Goal: Find specific page/section: Find specific page/section

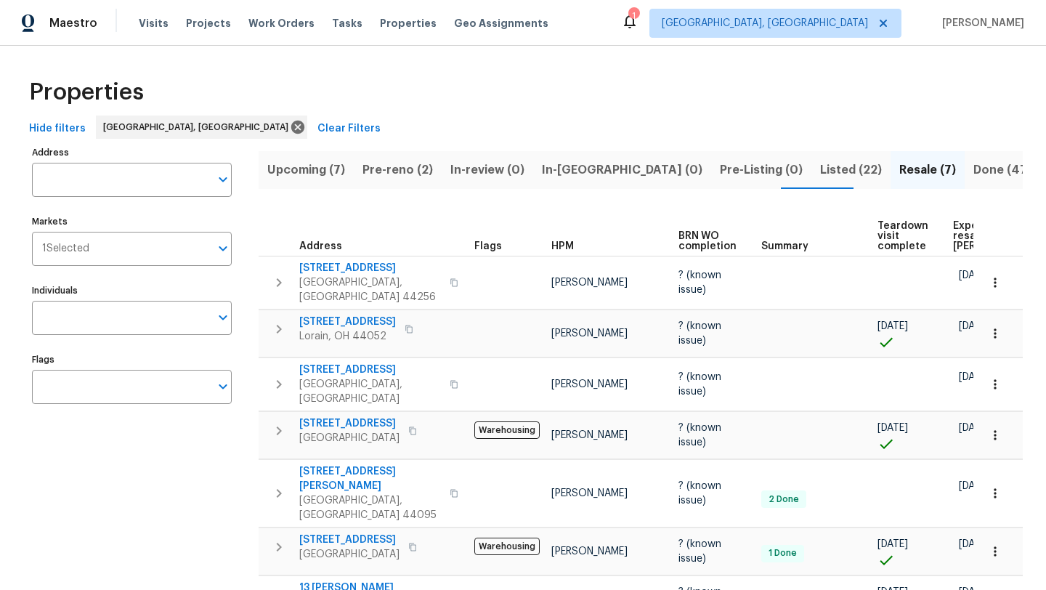
scroll to position [0, 44]
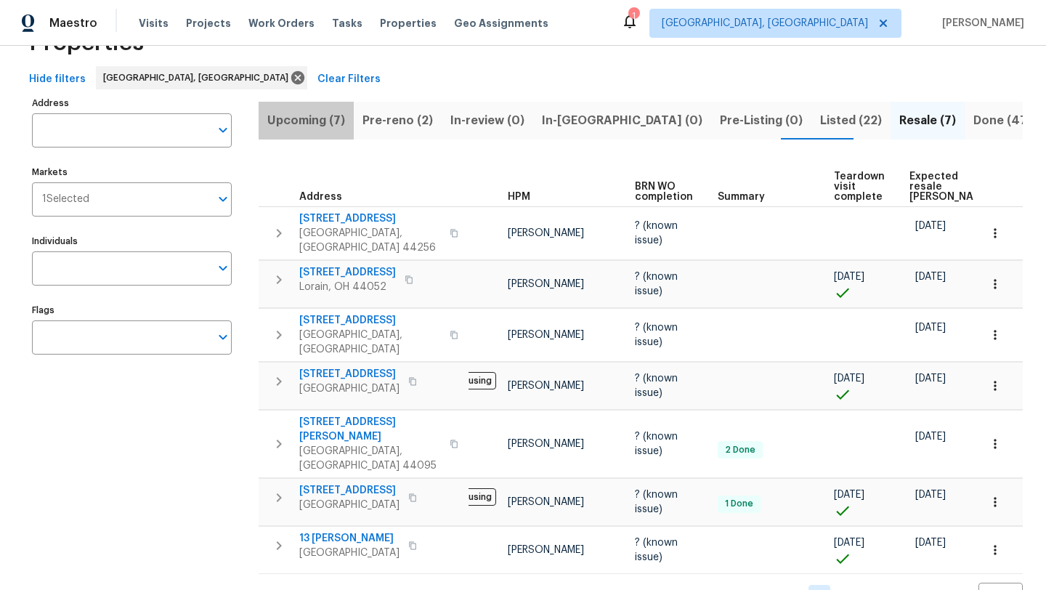
click at [305, 121] on span "Upcoming (7)" at bounding box center [306, 120] width 78 height 20
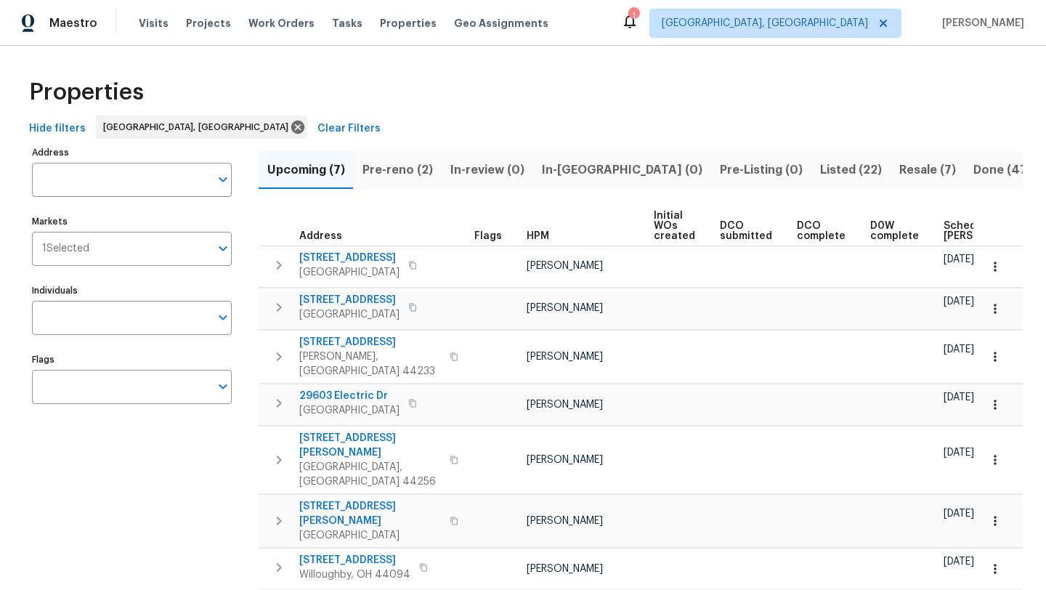
click at [944, 235] on span "Scheduled [PERSON_NAME]" at bounding box center [985, 231] width 82 height 20
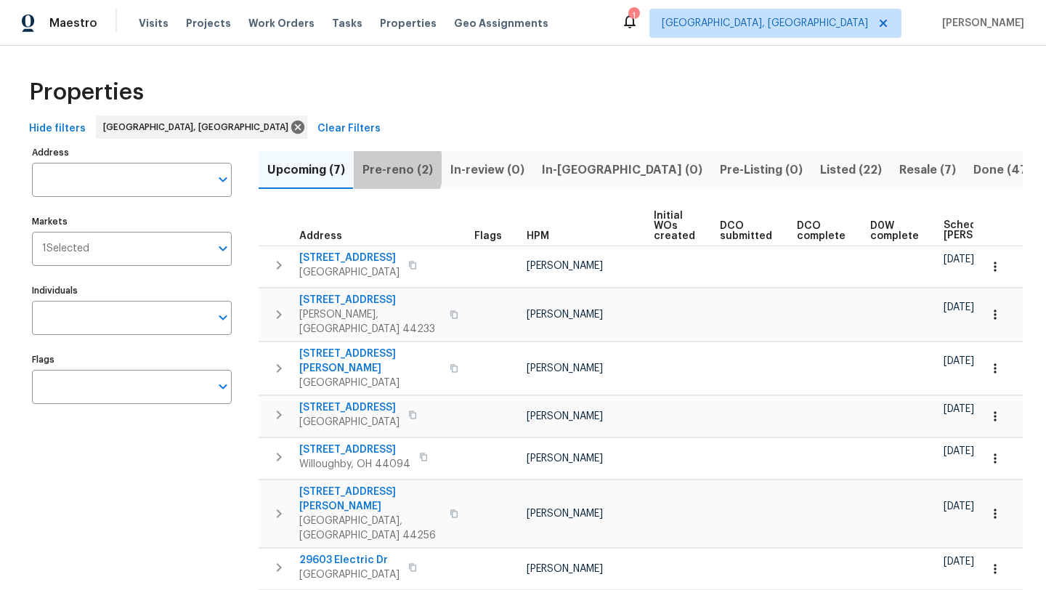
click at [387, 168] on span "Pre-reno (2)" at bounding box center [398, 170] width 70 height 20
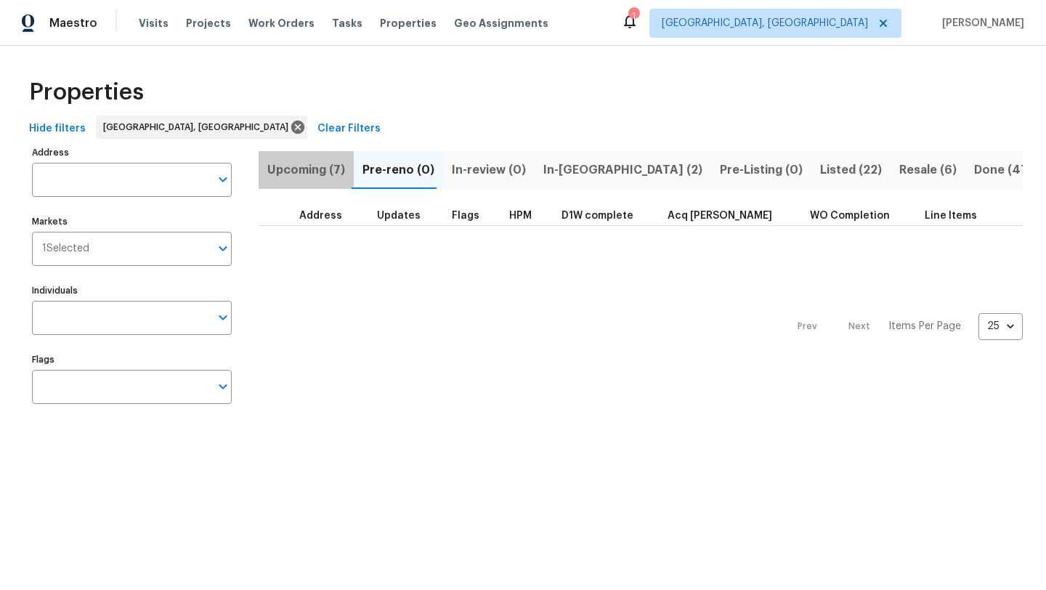
click at [292, 169] on span "Upcoming (7)" at bounding box center [306, 170] width 78 height 20
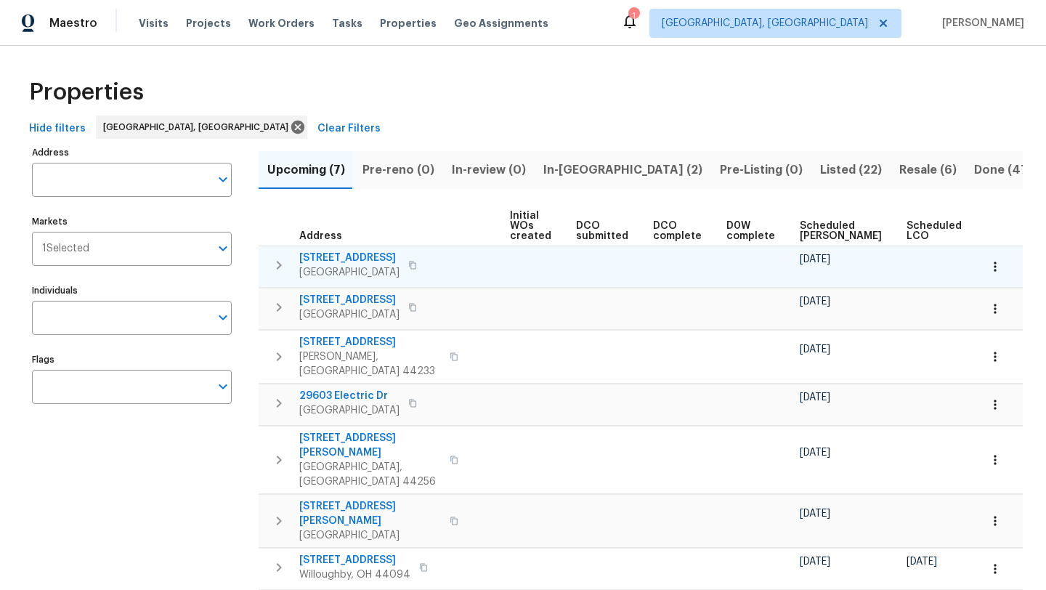
scroll to position [0, 159]
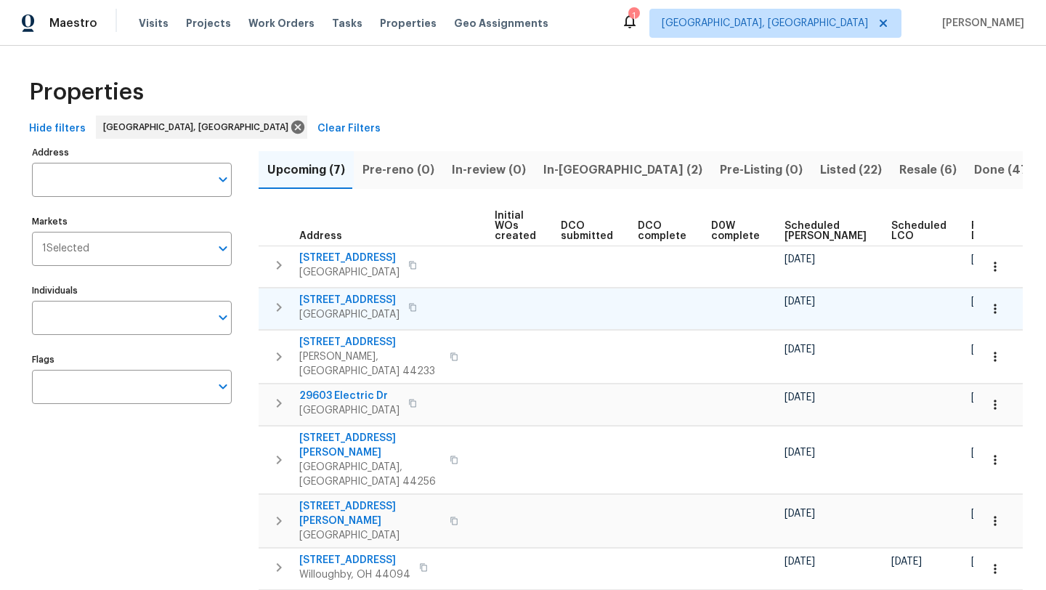
click at [354, 301] on span "[STREET_ADDRESS]" at bounding box center [349, 300] width 100 height 15
click at [785, 227] on span "Scheduled [PERSON_NAME]" at bounding box center [826, 231] width 82 height 20
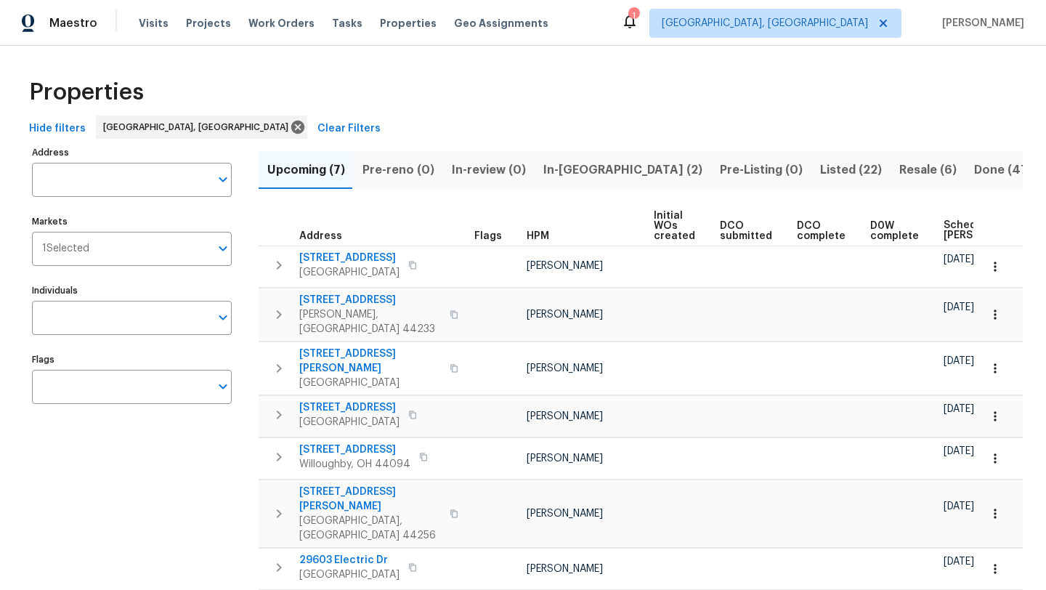
click at [576, 62] on div "Properties Hide filters Cleveland, OH Clear Filters Address Address Markets 1 S…" at bounding box center [523, 347] width 1046 height 603
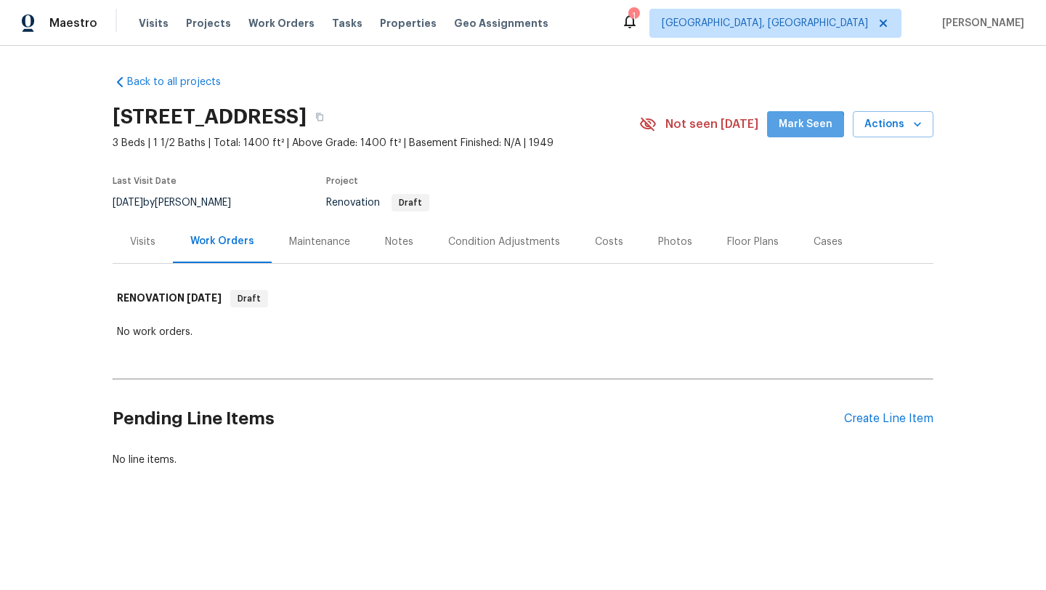
click at [788, 133] on span "Mark Seen" at bounding box center [806, 125] width 54 height 18
click at [498, 243] on div "Condition Adjustments" at bounding box center [504, 242] width 112 height 15
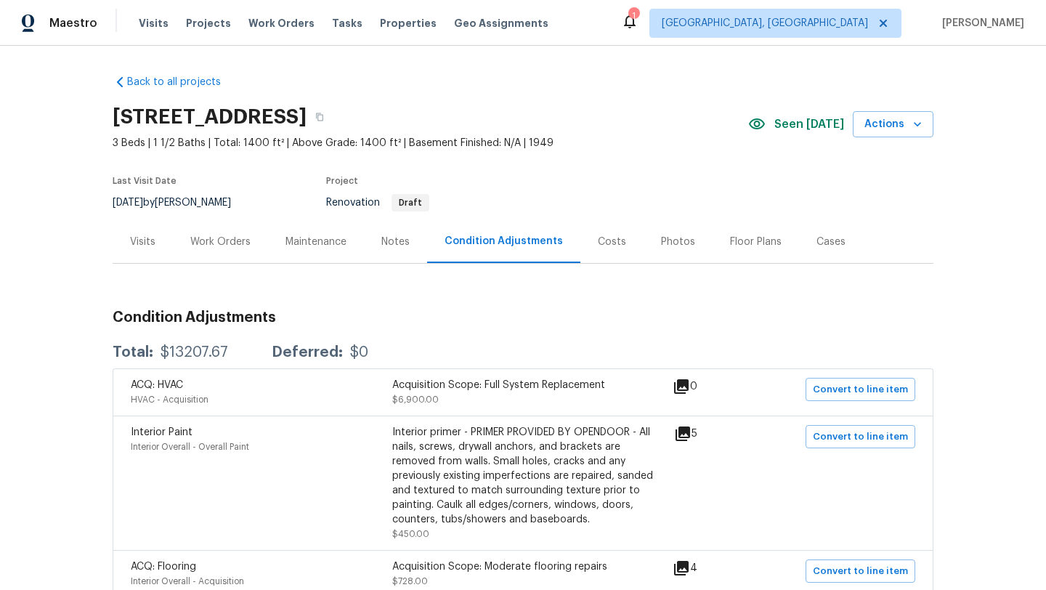
click at [206, 240] on div "Work Orders" at bounding box center [220, 242] width 60 height 15
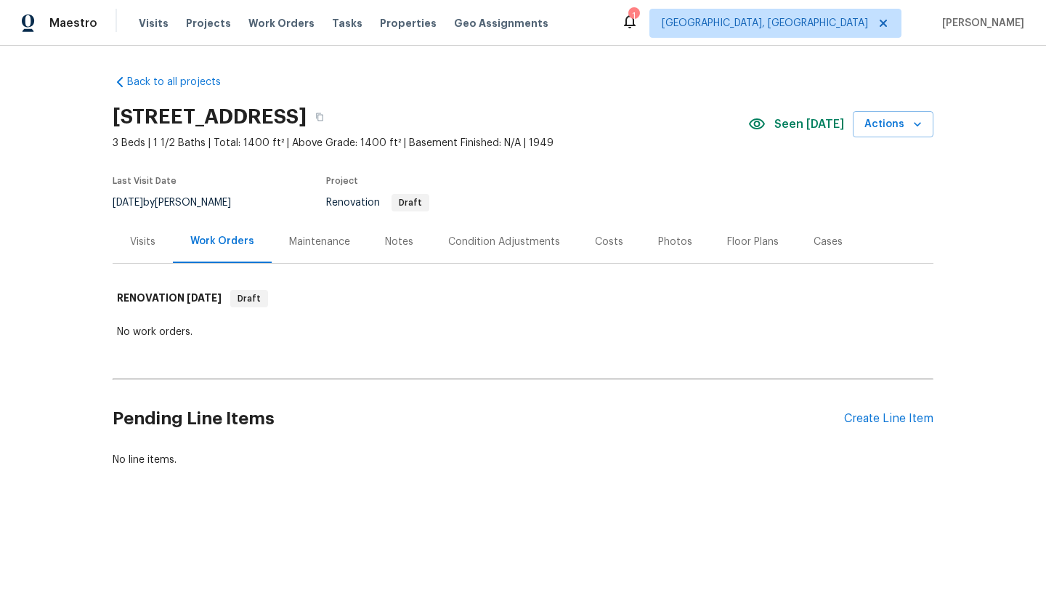
click at [397, 243] on div "Notes" at bounding box center [399, 242] width 28 height 15
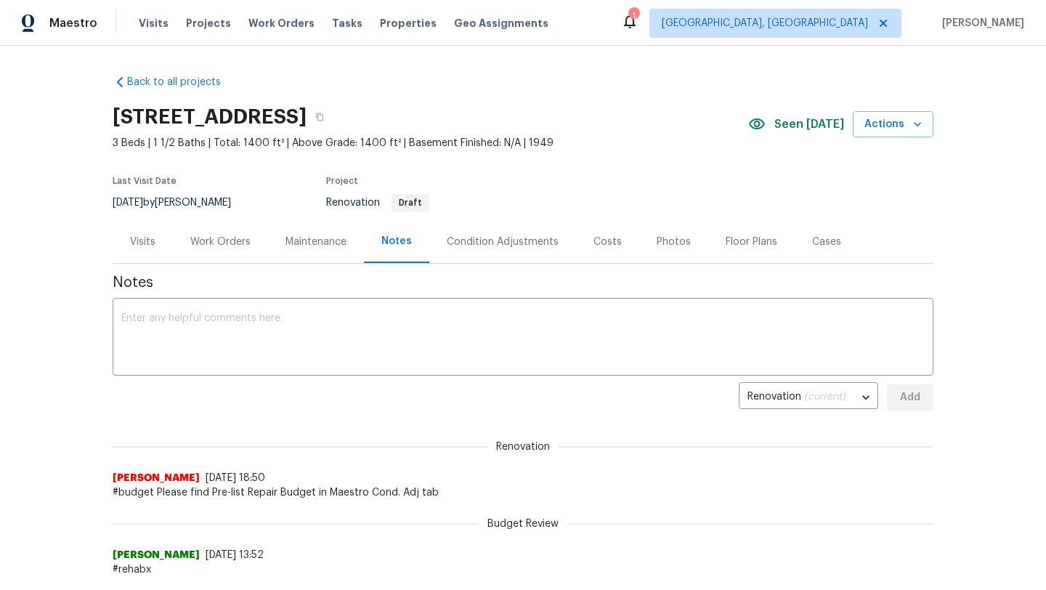
click at [216, 241] on div "Work Orders" at bounding box center [220, 242] width 60 height 15
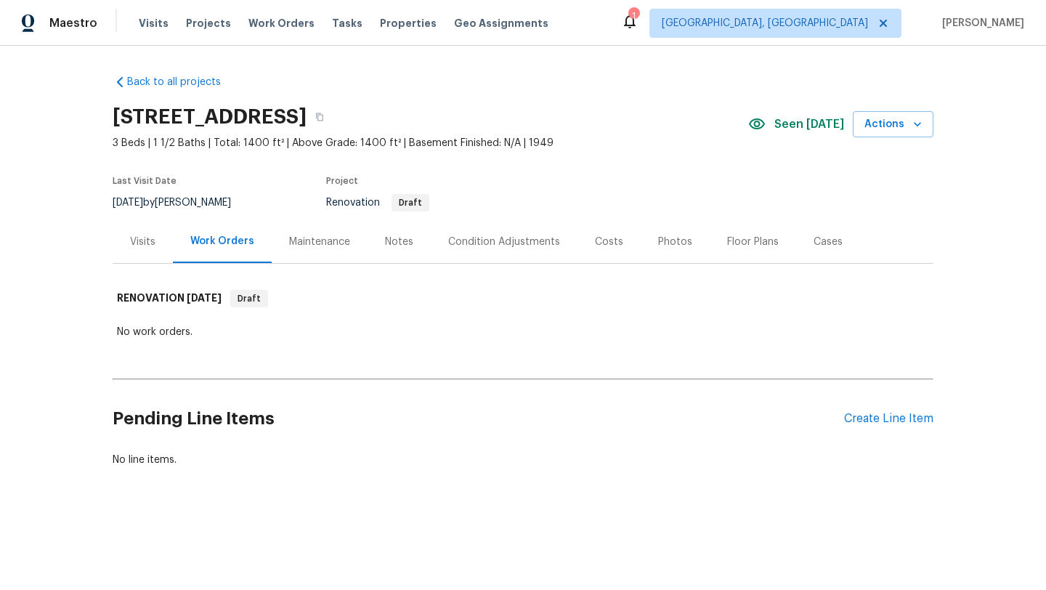
click at [131, 240] on div "Visits" at bounding box center [142, 242] width 25 height 15
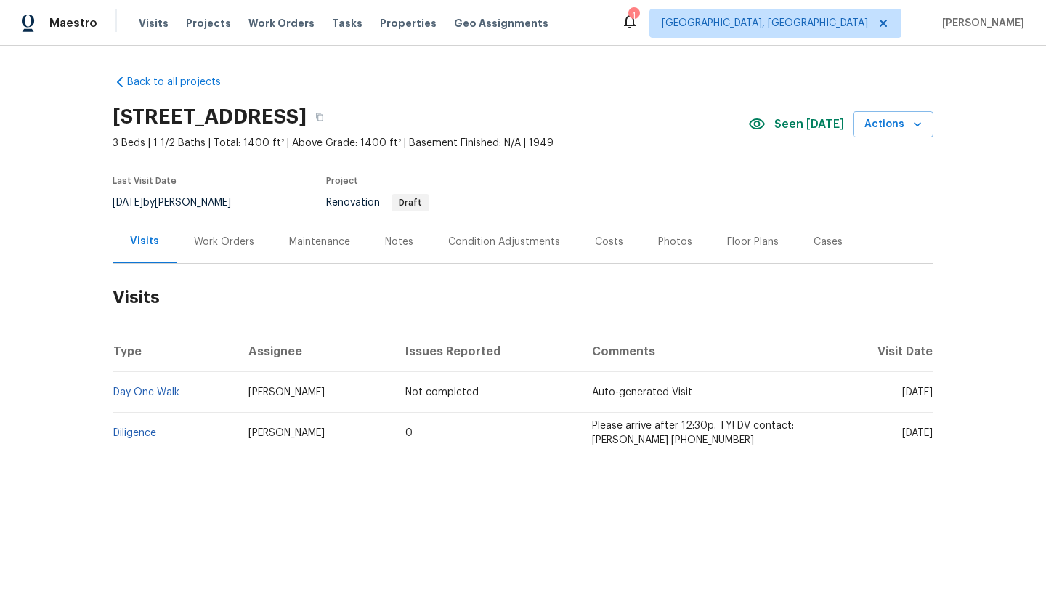
click at [229, 239] on div "Work Orders" at bounding box center [224, 242] width 60 height 15
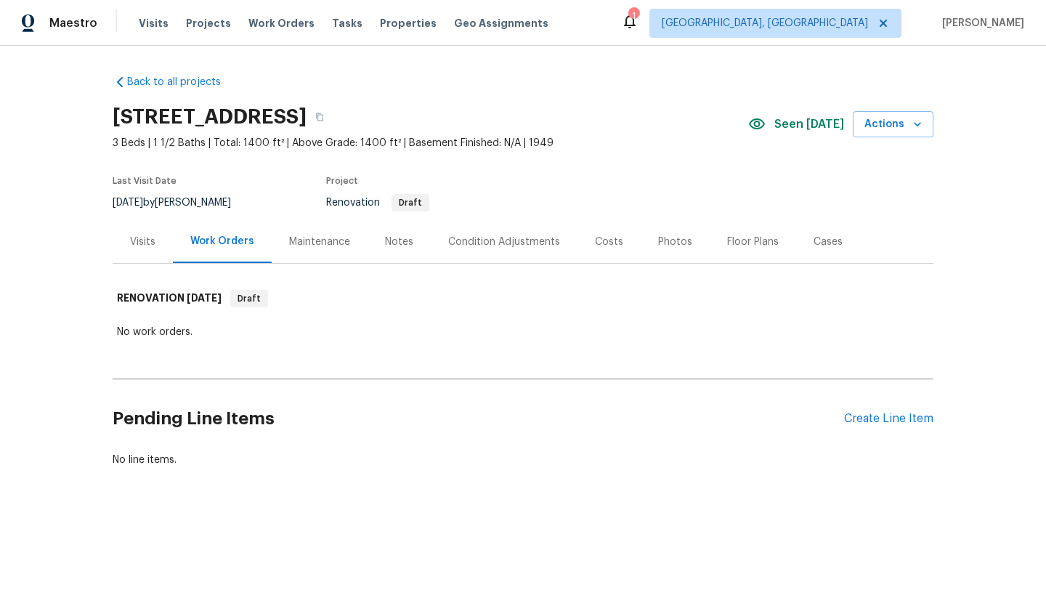
click at [466, 242] on div "Condition Adjustments" at bounding box center [504, 242] width 112 height 15
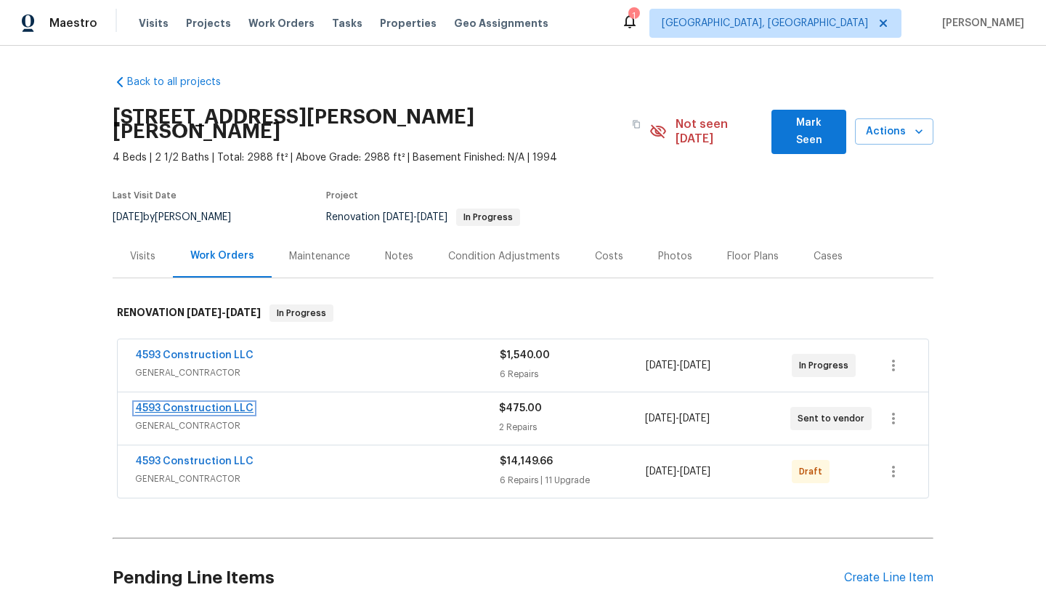
click at [195, 403] on link "4593 Construction LLC" at bounding box center [194, 408] width 118 height 10
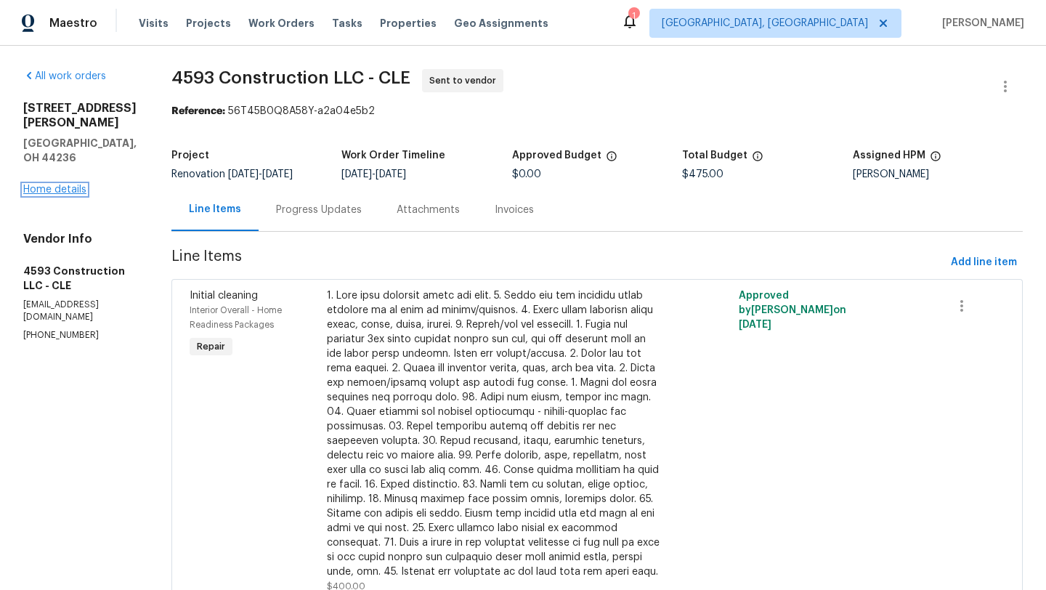
click at [67, 185] on link "Home details" at bounding box center [54, 190] width 63 height 10
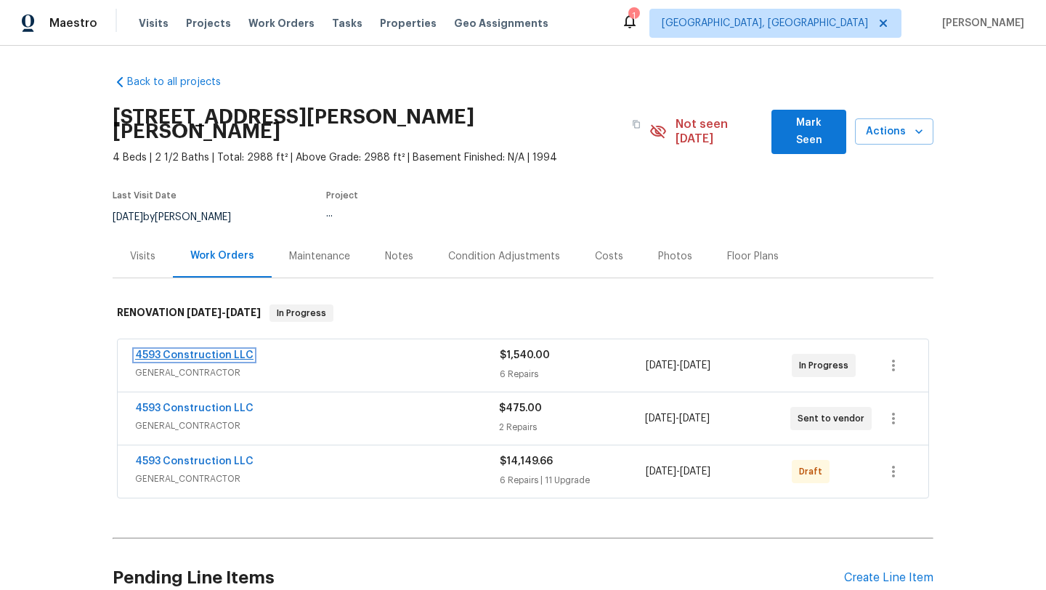
click at [178, 350] on link "4593 Construction LLC" at bounding box center [194, 355] width 118 height 10
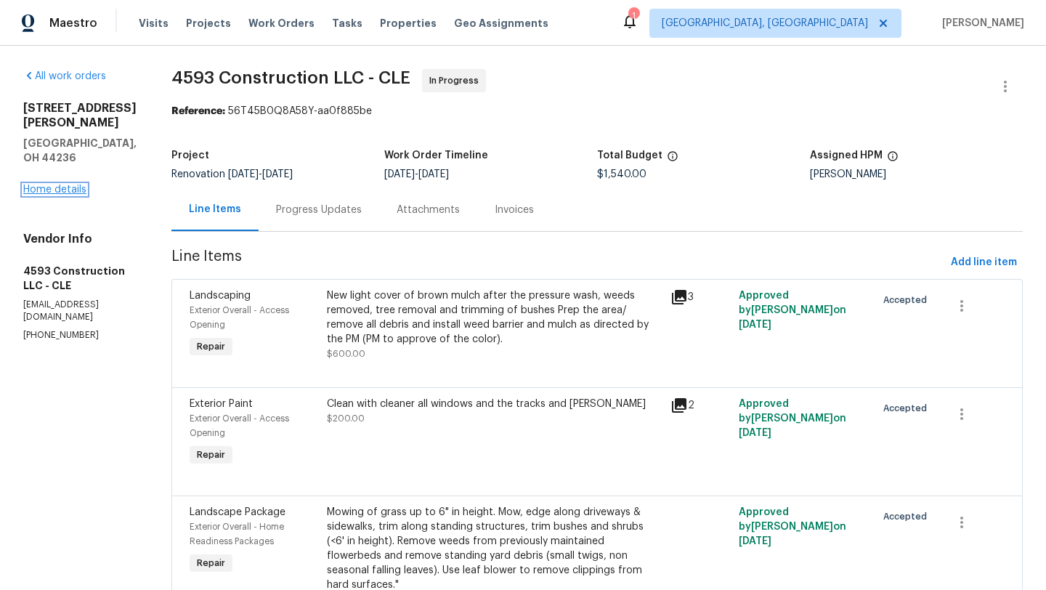
click at [62, 185] on link "Home details" at bounding box center [54, 190] width 63 height 10
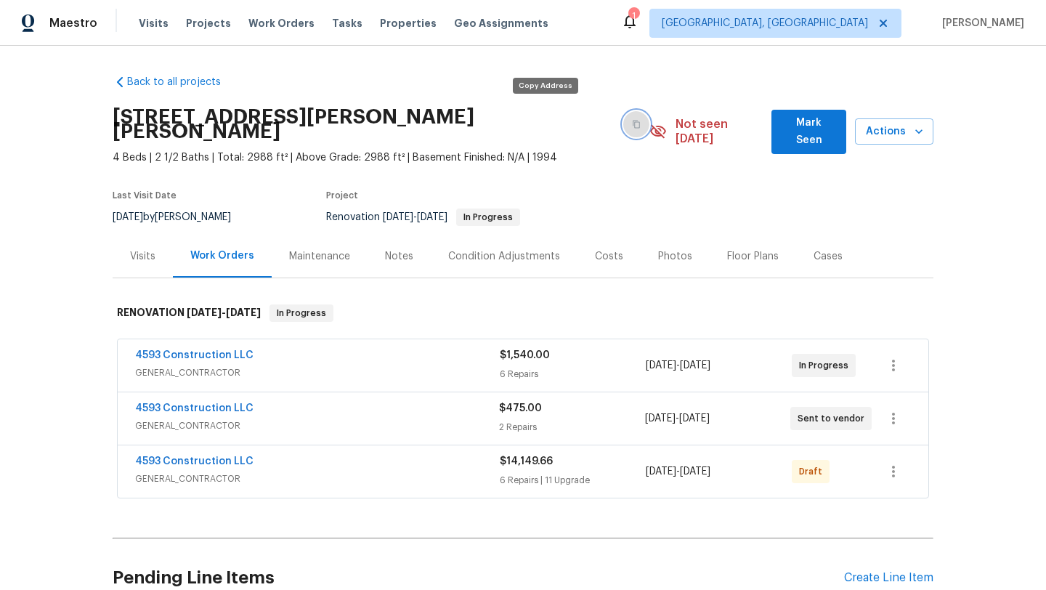
click at [632, 120] on icon "button" at bounding box center [636, 124] width 9 height 9
